Goal: Task Accomplishment & Management: Complete application form

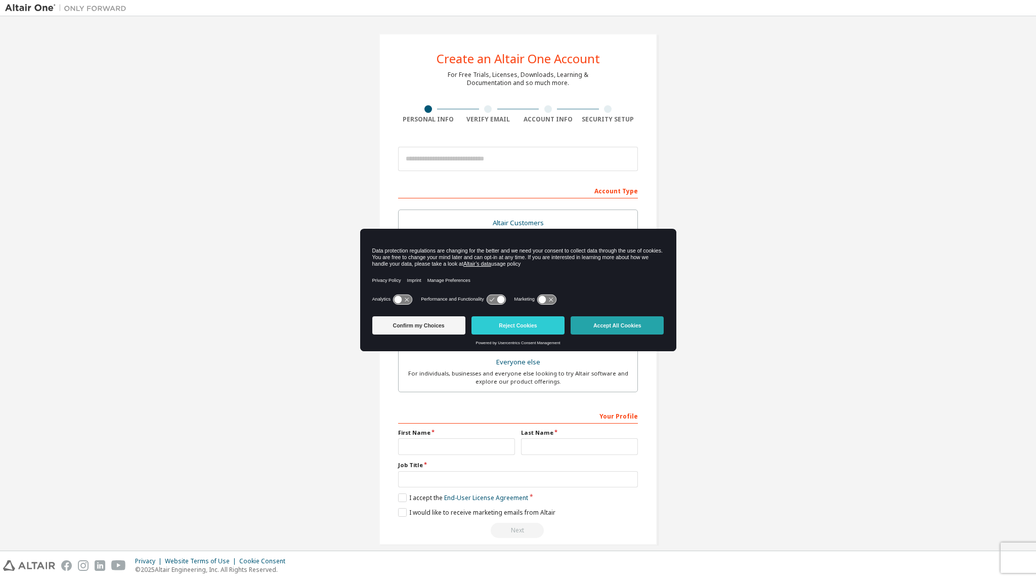
click at [599, 325] on button "Accept All Cookies" at bounding box center [617, 325] width 93 height 18
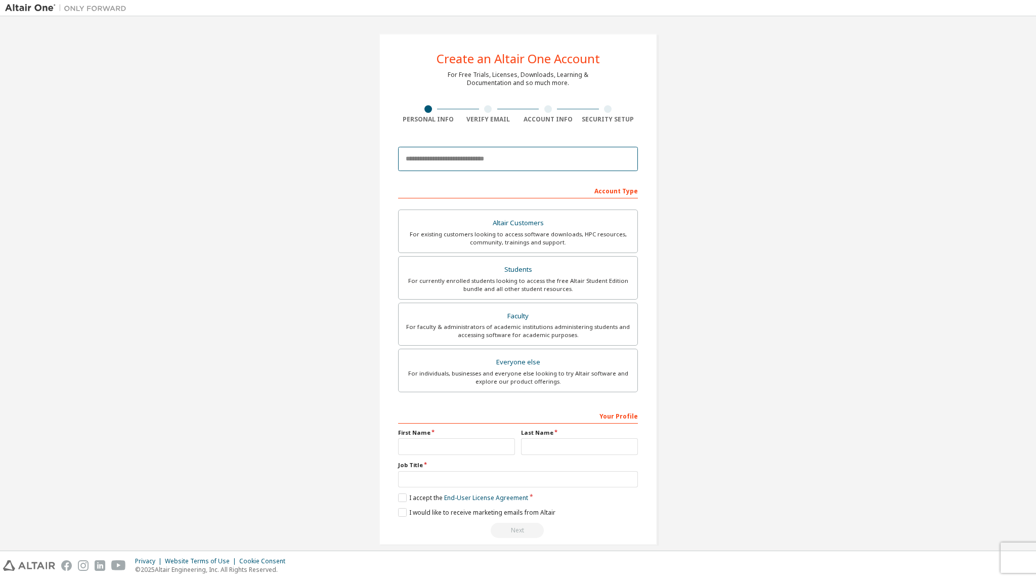
click at [569, 164] on input "email" at bounding box center [518, 159] width 240 height 24
click at [318, 136] on div "Create an Altair One Account For Free Trials, Licenses, Downloads, Learning & D…" at bounding box center [518, 289] width 1026 height 536
click at [412, 157] on input "email" at bounding box center [518, 159] width 240 height 24
type input "**********"
click at [503, 271] on div "Students" at bounding box center [518, 270] width 227 height 14
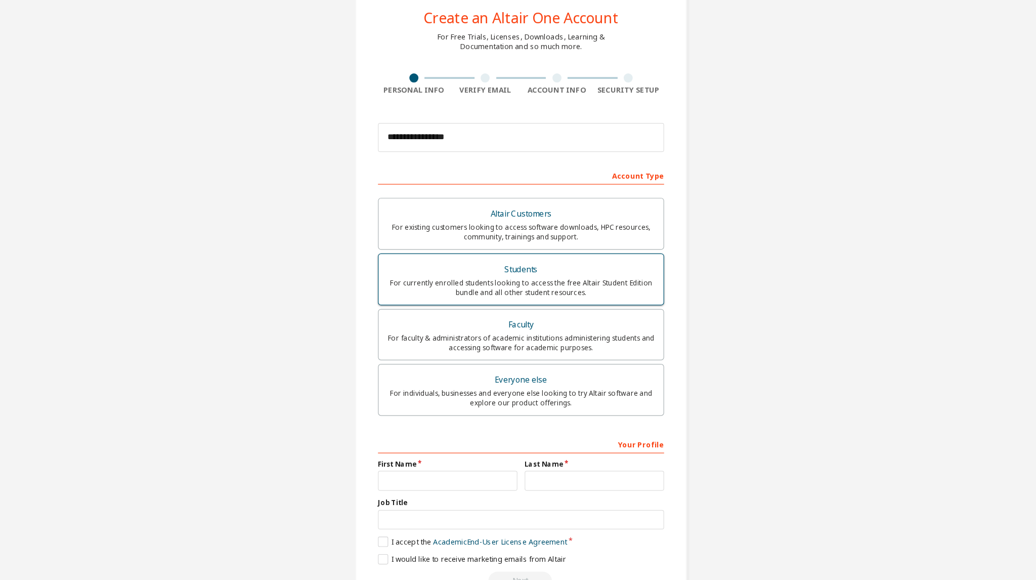
scroll to position [10, 0]
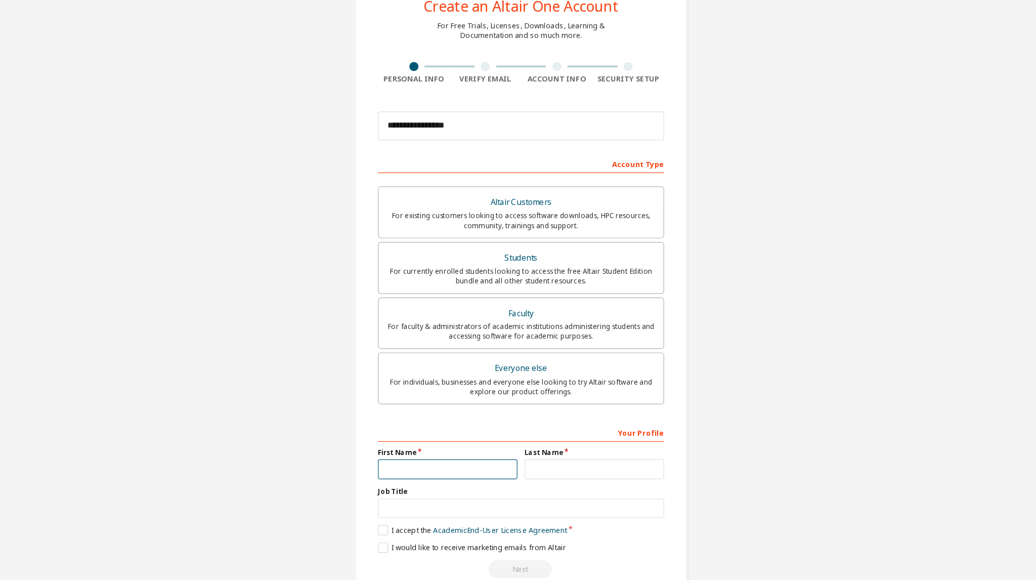
click at [475, 440] on input "text" at bounding box center [456, 437] width 117 height 17
type input "******"
type input "***"
click at [403, 486] on label "I accept the Academic End-User License Agreement" at bounding box center [477, 488] width 158 height 9
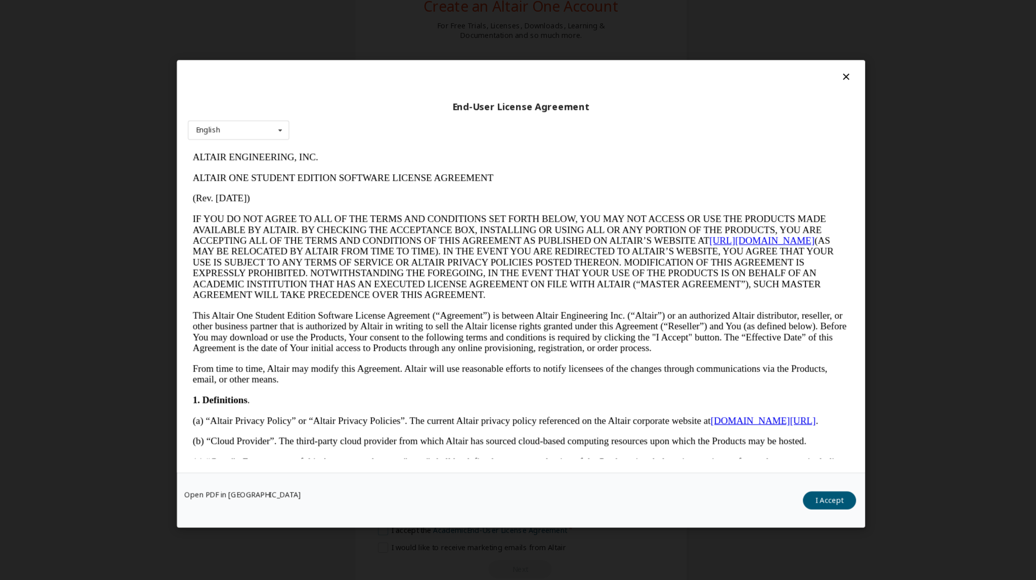
scroll to position [0, 0]
click at [765, 464] on button "I Accept" at bounding box center [776, 462] width 45 height 15
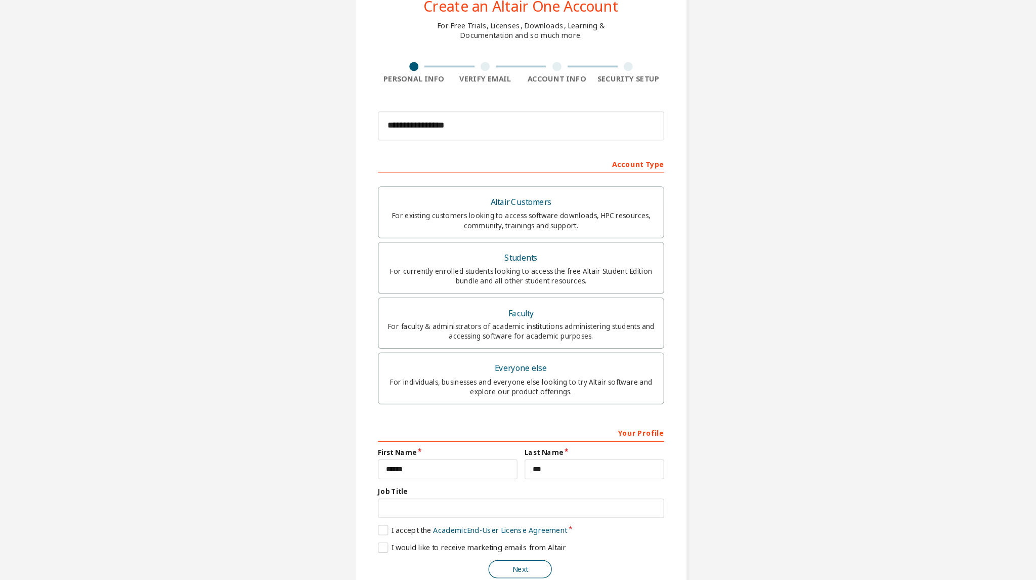
click at [529, 519] on button "Next" at bounding box center [517, 520] width 53 height 15
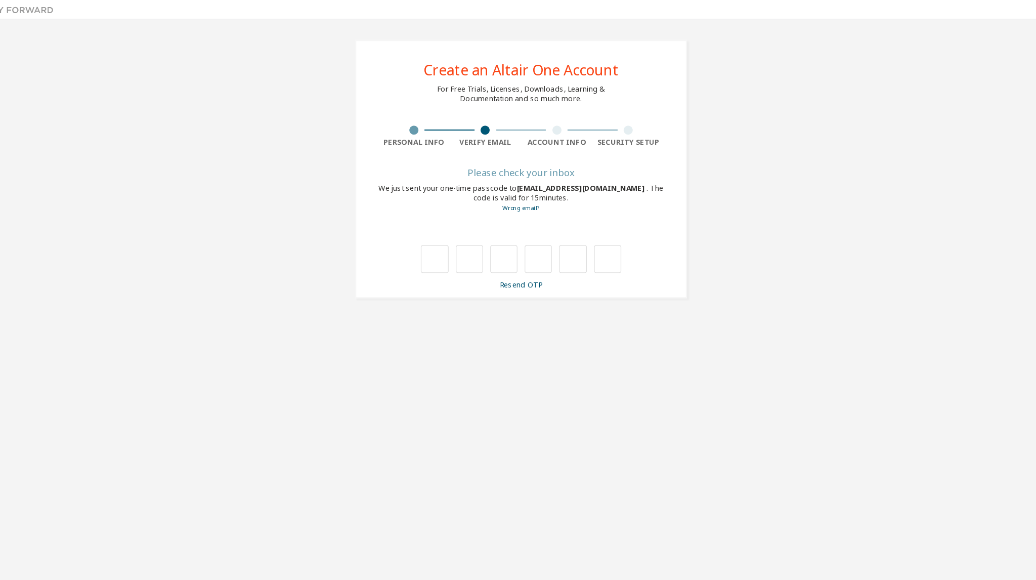
type input "*"
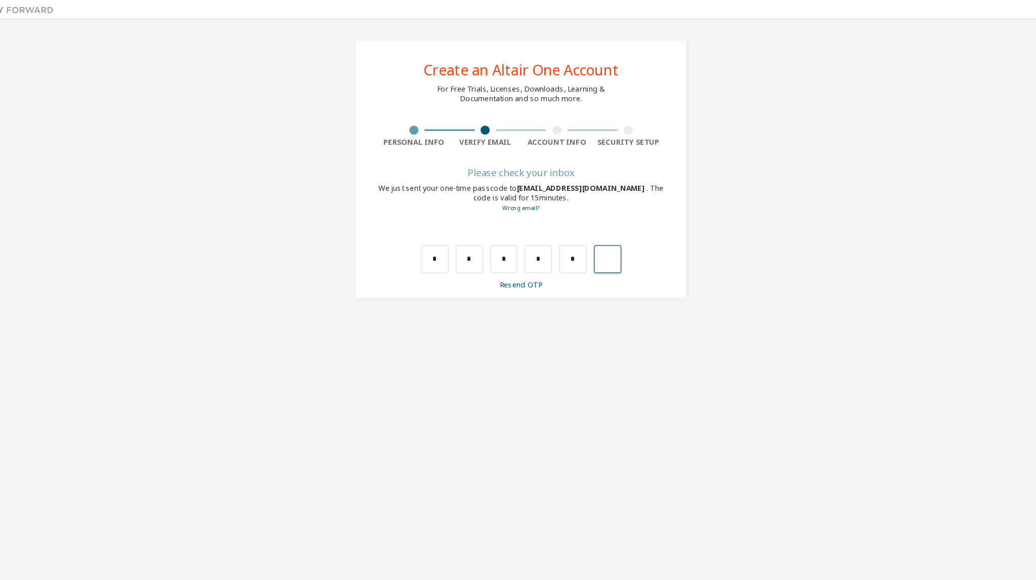
type input "*"
